Goal: Task Accomplishment & Management: Complete application form

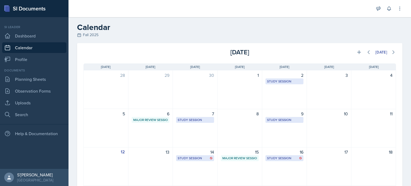
scroll to position [27, 0]
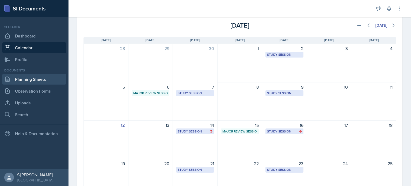
click at [39, 84] on link "Planning Sheets" at bounding box center [34, 79] width 64 height 11
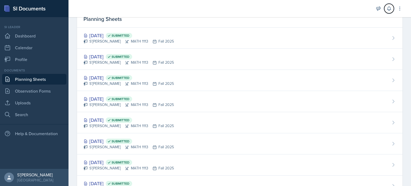
click at [390, 11] on icon at bounding box center [388, 8] width 5 height 5
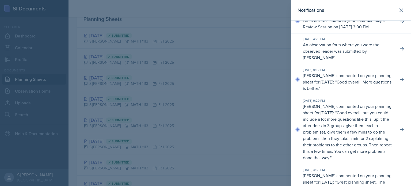
scroll to position [53, 0]
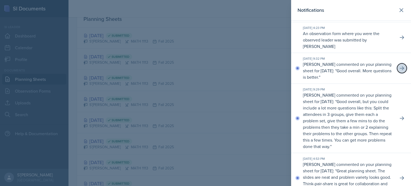
click at [399, 73] on button at bounding box center [402, 68] width 10 height 10
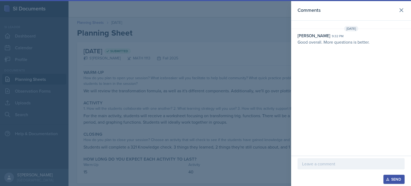
click at [326, 159] on div at bounding box center [350, 163] width 107 height 11
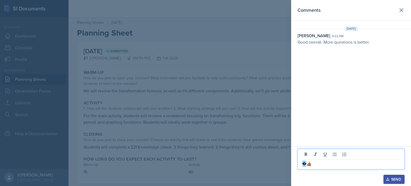
drag, startPoint x: 306, startPoint y: 167, endPoint x: 300, endPoint y: 167, distance: 5.9
click at [300, 167] on div "�👍🏽" at bounding box center [350, 159] width 107 height 21
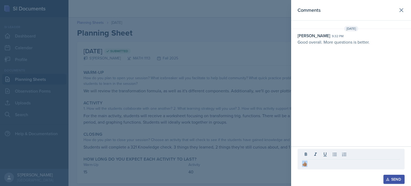
drag, startPoint x: 317, startPoint y: 168, endPoint x: 298, endPoint y: 170, distance: 19.9
click at [298, 170] on div "👍🏽" at bounding box center [350, 162] width 107 height 26
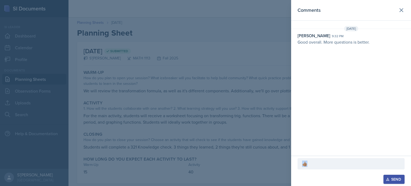
copy div "👍🏽"
click at [392, 179] on div "Send" at bounding box center [394, 179] width 14 height 4
click at [268, 143] on div at bounding box center [205, 93] width 411 height 186
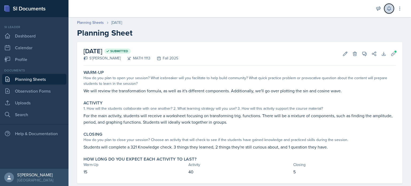
click at [389, 7] on icon at bounding box center [388, 8] width 5 height 5
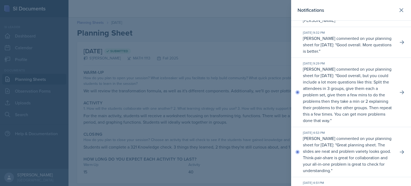
scroll to position [80, 0]
click at [399, 94] on icon at bounding box center [401, 91] width 5 height 5
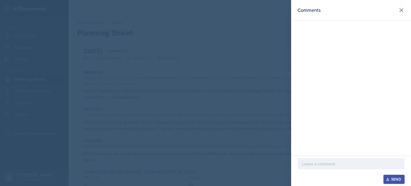
click at [323, 163] on p at bounding box center [351, 163] width 98 height 6
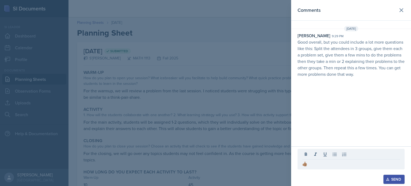
click at [392, 177] on div "Send" at bounding box center [394, 179] width 14 height 4
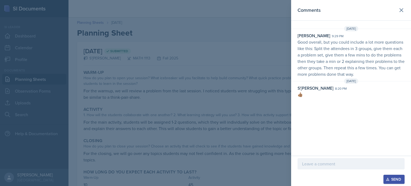
click at [260, 122] on div at bounding box center [205, 93] width 411 height 186
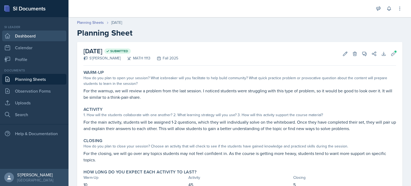
click at [45, 30] on link "Dashboard" at bounding box center [34, 35] width 64 height 11
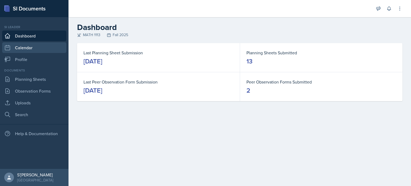
click at [25, 49] on link "Calendar" at bounding box center [34, 47] width 64 height 11
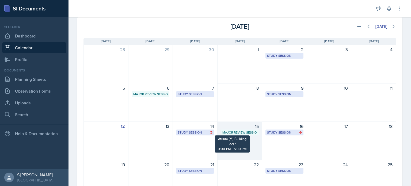
scroll to position [27, 0]
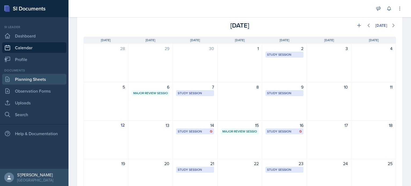
click at [33, 79] on link "Planning Sheets" at bounding box center [34, 79] width 64 height 11
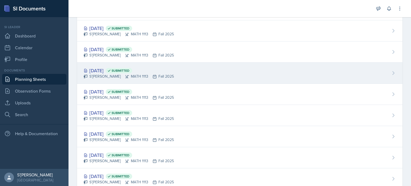
scroll to position [107, 0]
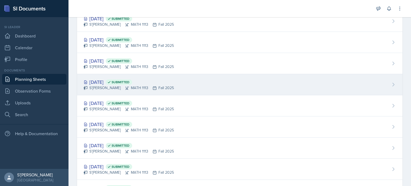
click at [163, 83] on div "[DATE] Submitted" at bounding box center [128, 81] width 90 height 7
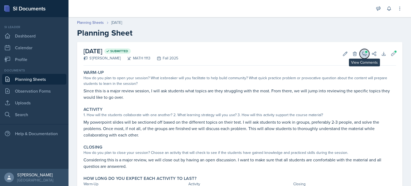
click at [362, 56] on button "View Comments" at bounding box center [364, 54] width 10 height 10
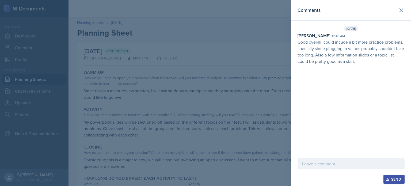
click at [278, 78] on div at bounding box center [205, 93] width 411 height 186
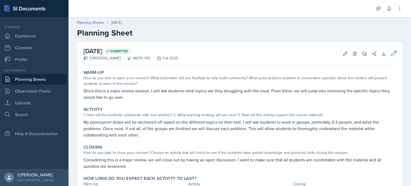
click at [28, 79] on link "Planning Sheets" at bounding box center [34, 79] width 64 height 11
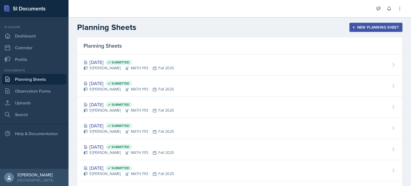
click at [368, 28] on div "New Planning Sheet" at bounding box center [376, 27] width 46 height 4
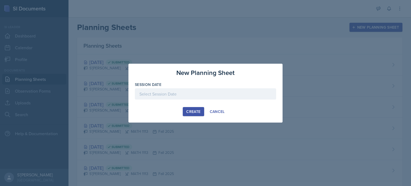
click at [165, 90] on div at bounding box center [205, 93] width 141 height 11
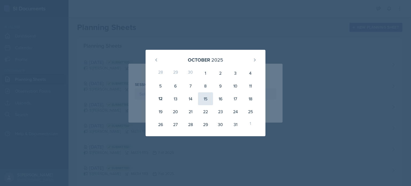
click at [206, 100] on div "15" at bounding box center [205, 98] width 15 height 13
type input "[DATE]"
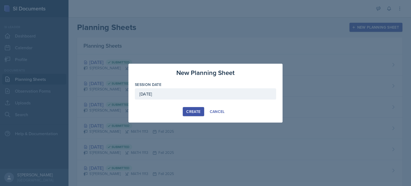
click at [171, 104] on div at bounding box center [205, 101] width 141 height 5
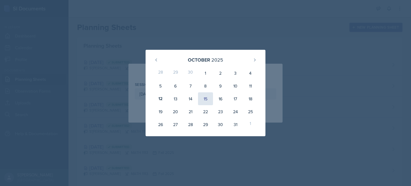
click at [204, 94] on div "15" at bounding box center [205, 98] width 15 height 13
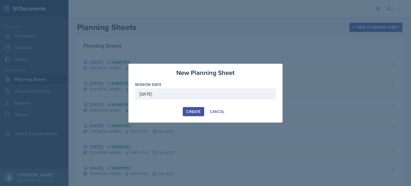
click at [190, 111] on div "Create" at bounding box center [193, 111] width 14 height 4
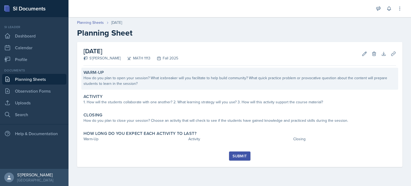
click at [144, 71] on div "Warm-Up" at bounding box center [239, 72] width 312 height 5
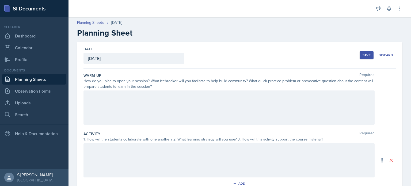
click at [144, 107] on div at bounding box center [228, 107] width 291 height 34
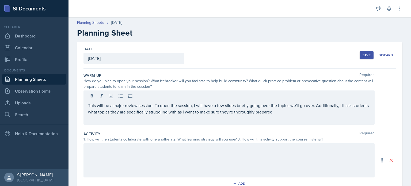
click at [128, 154] on div at bounding box center [228, 160] width 291 height 34
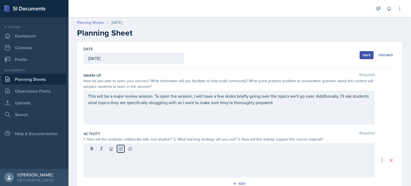
click at [124, 149] on button at bounding box center [120, 148] width 7 height 7
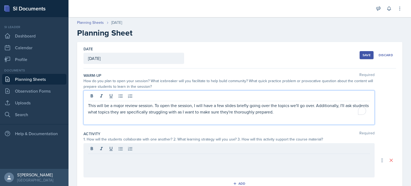
drag, startPoint x: 301, startPoint y: 105, endPoint x: 132, endPoint y: 89, distance: 169.4
click at [131, 88] on div "Warm-Up Required How do you plan to open your session? What icebreaker will you…" at bounding box center [239, 100] width 312 height 58
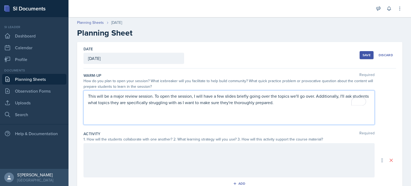
click at [321, 106] on div "This will be a major review session. To open the session, I will have a few sli…" at bounding box center [228, 107] width 291 height 34
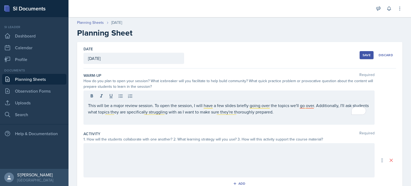
drag, startPoint x: 269, startPoint y: 112, endPoint x: 279, endPoint y: 111, distance: 10.0
click at [279, 111] on div "This will be a major review session. To open the session, I will have a few sli…" at bounding box center [228, 107] width 291 height 34
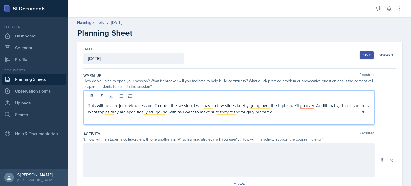
click at [298, 113] on p "This will be a major review session. To open the session, I will have a few sli…" at bounding box center [229, 108] width 282 height 13
drag, startPoint x: 298, startPoint y: 113, endPoint x: 303, endPoint y: 105, distance: 9.8
click at [303, 105] on p "This will be a major review session. To open the session, I will have a few sli…" at bounding box center [229, 108] width 282 height 13
click at [305, 106] on p "This will be a major review session. To open the session, I will have a few sli…" at bounding box center [229, 108] width 282 height 13
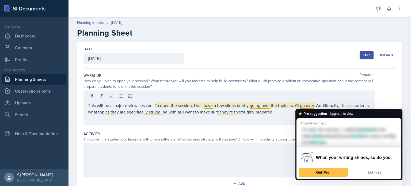
drag, startPoint x: 274, startPoint y: 127, endPoint x: 306, endPoint y: 105, distance: 38.5
click at [275, 127] on div "Warm-Up Required How do you plan to open your session? What icebreaker will you…" at bounding box center [239, 100] width 312 height 58
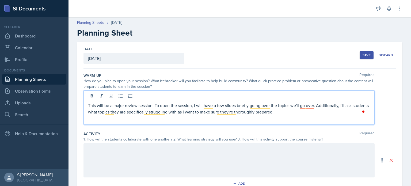
click at [310, 97] on div "This will be a major review session. To open the session, I will have a few sli…" at bounding box center [228, 107] width 291 height 34
click at [307, 105] on p "This will be a major review session. To open the session, I will have a few sli…" at bounding box center [229, 108] width 282 height 13
click at [307, 104] on p "This will be a major review session. To open the session, I will have a few sli…" at bounding box center [229, 108] width 282 height 13
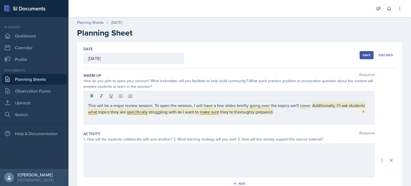
drag, startPoint x: 289, startPoint y: 117, endPoint x: 175, endPoint y: 108, distance: 113.9
click at [175, 108] on div "This will be a major review session. To open the session, I will have a few sli…" at bounding box center [228, 107] width 291 height 34
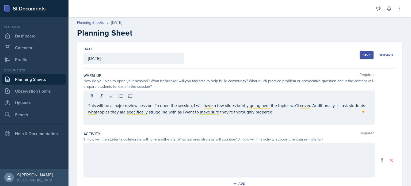
drag, startPoint x: 281, startPoint y: 116, endPoint x: 278, endPoint y: 111, distance: 6.0
click at [198, 110] on div "This will be a major review session. To open the session, I will have a few sli…" at bounding box center [228, 107] width 291 height 34
click at [283, 112] on p "This will be a major review session. To open the session, I will have a few sli…" at bounding box center [229, 108] width 282 height 13
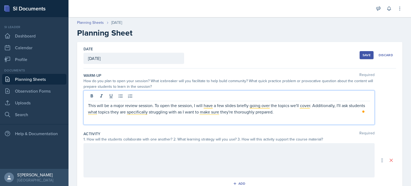
click at [277, 111] on p "This will be a major review session. To open the session, I will have a few sli…" at bounding box center [229, 108] width 282 height 13
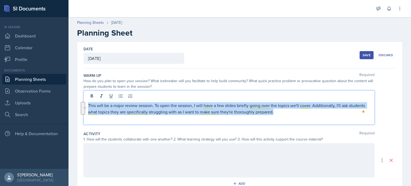
drag, startPoint x: 277, startPoint y: 111, endPoint x: 88, endPoint y: 106, distance: 189.3
click at [88, 106] on div "This will be a major review session. To open the session, I will have a few sli…" at bounding box center [228, 107] width 291 height 34
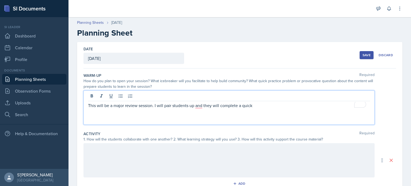
click at [247, 106] on p "This will be a major review session. I will pair students up and they will comp…" at bounding box center [229, 105] width 282 height 6
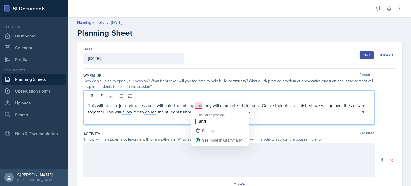
click at [197, 107] on p "This will be a major review session. I will pair students up and they will comp…" at bounding box center [229, 108] width 282 height 13
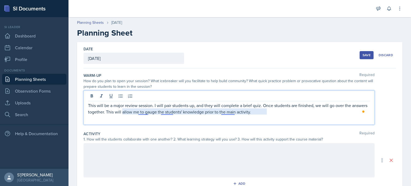
click at [226, 112] on p "This will be a major review session. I will pair students up, and they will com…" at bounding box center [229, 108] width 282 height 13
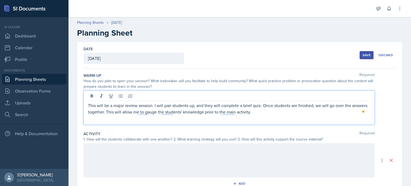
click at [230, 113] on p "This will be a major review session. I will pair students up, and they will com…" at bounding box center [229, 108] width 282 height 13
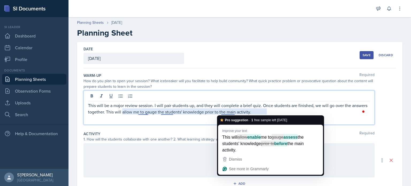
click at [279, 113] on p "This will be a major review session. I will pair students up, and they will com…" at bounding box center [229, 108] width 282 height 13
drag, startPoint x: 236, startPoint y: 112, endPoint x: 220, endPoint y: 111, distance: 16.1
click at [220, 111] on p "This will be a major review session. I will pair students up, and they will com…" at bounding box center [229, 108] width 282 height 13
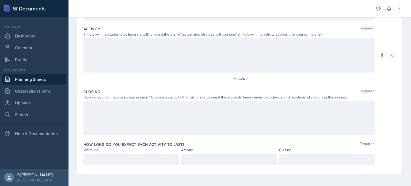
click at [139, 164] on div at bounding box center [130, 159] width 95 height 11
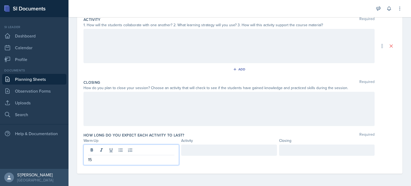
click at [125, 30] on div at bounding box center [228, 46] width 291 height 34
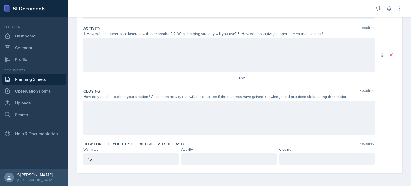
scroll to position [105, 0]
click at [119, 43] on icon at bounding box center [120, 43] width 5 height 5
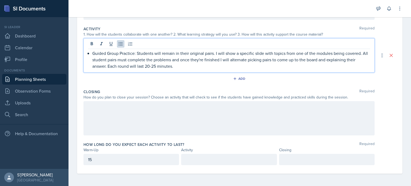
click at [126, 123] on div at bounding box center [228, 118] width 291 height 34
drag, startPoint x: 135, startPoint y: 44, endPoint x: 105, endPoint y: 44, distance: 30.2
click at [105, 44] on div "Guided Group Practice: Students will remain in their original pairs. I will sho…" at bounding box center [228, 55] width 291 height 34
drag, startPoint x: 92, startPoint y: 51, endPoint x: 135, endPoint y: 52, distance: 42.5
click at [135, 52] on div "Guided Group Practice: Students will remain in their original pairs. I will sho…" at bounding box center [229, 59] width 282 height 19
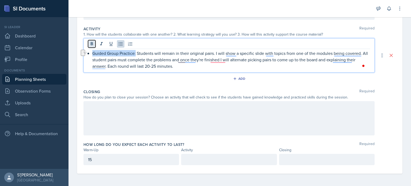
click at [89, 41] on icon at bounding box center [91, 43] width 5 height 5
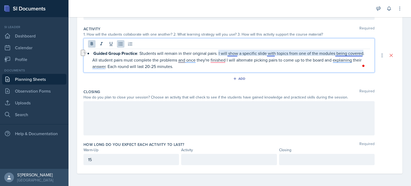
click at [236, 53] on p "Guided Group Practice : Students will remain in their original pairs. I will sh…" at bounding box center [230, 60] width 277 height 20
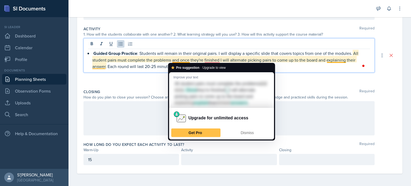
click at [177, 61] on p "Guided Group Practice : Students will remain in their original pairs. I will di…" at bounding box center [230, 60] width 277 height 20
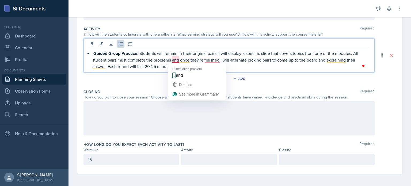
click at [176, 60] on p "Guided Group Practice : Students will remain in their original pairs. I will di…" at bounding box center [230, 60] width 277 height 20
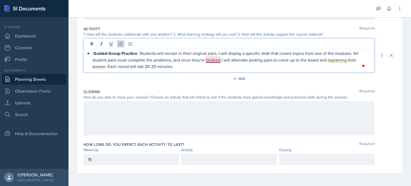
click at [214, 61] on p "Guided Group Practice : Students will remain in their original pairs. I will di…" at bounding box center [230, 60] width 277 height 20
click at [337, 59] on p "Guided Group Practice : Students will remain in their original pairs. I will di…" at bounding box center [230, 60] width 277 height 20
click at [149, 110] on div at bounding box center [228, 118] width 291 height 34
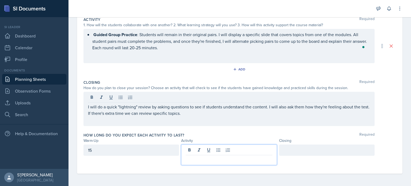
click at [221, 156] on p at bounding box center [229, 159] width 86 height 6
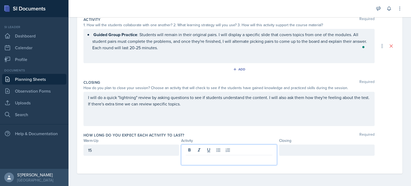
click at [297, 154] on div at bounding box center [326, 149] width 95 height 11
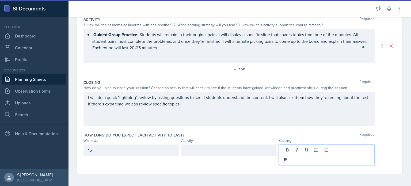
click at [224, 154] on div at bounding box center [228, 149] width 95 height 11
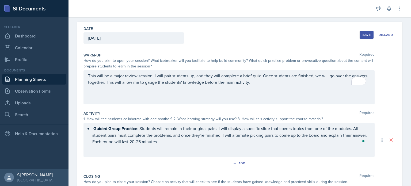
scroll to position [0, 0]
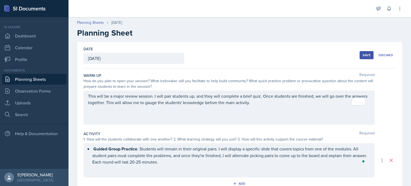
click at [362, 53] on div "Save" at bounding box center [366, 55] width 8 height 4
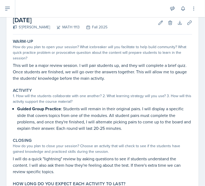
scroll to position [18, 0]
